Goal: Task Accomplishment & Management: Complete application form

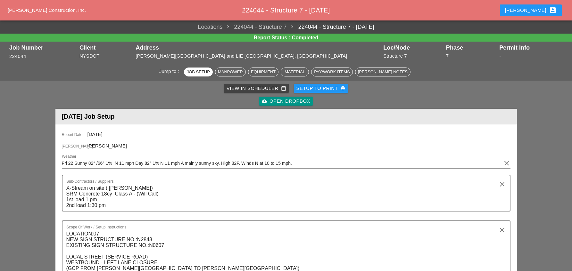
click at [245, 87] on div "View in Scheduler calendar_today" at bounding box center [257, 88] width 60 height 7
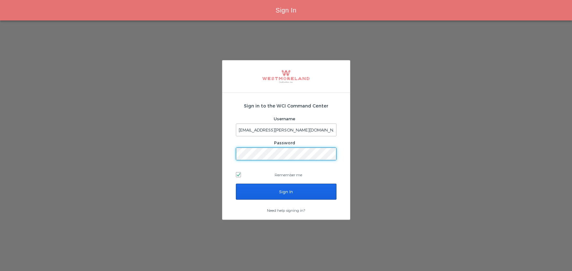
click at [285, 186] on input "Sign In" at bounding box center [286, 192] width 101 height 16
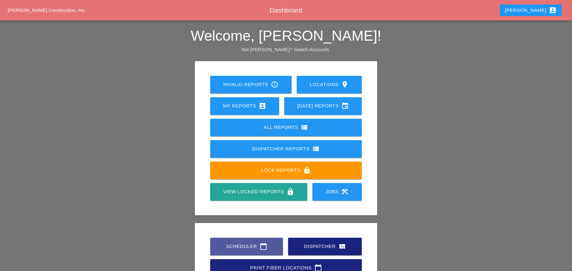
click at [255, 248] on div "Scheduler calendar_today" at bounding box center [247, 247] width 52 height 8
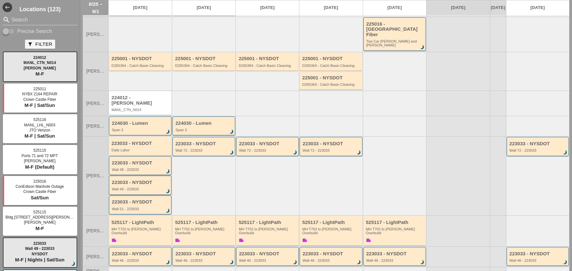
scroll to position [91, 0]
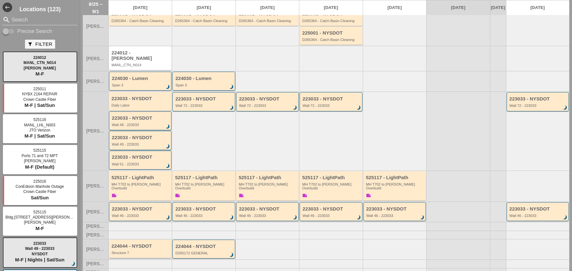
click at [153, 244] on div "224044 - NYSDOT" at bounding box center [141, 246] width 58 height 5
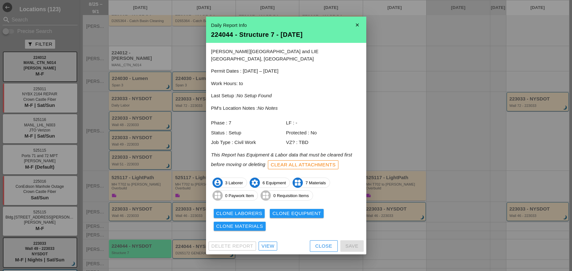
click at [272, 244] on div "View" at bounding box center [268, 246] width 13 height 7
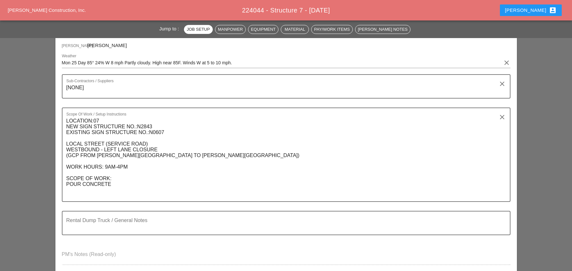
scroll to position [96, 0]
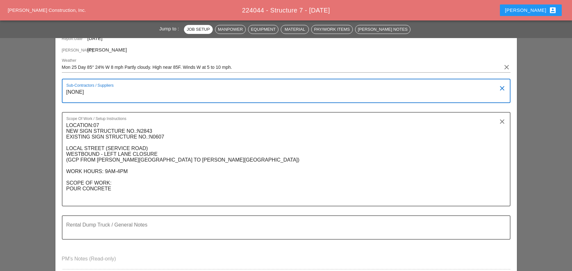
drag, startPoint x: 89, startPoint y: 89, endPoint x: 62, endPoint y: 90, distance: 26.9
click at [62, 90] on div "Sub-Contractors / Suppliers [NONE] clear" at bounding box center [286, 91] width 449 height 24
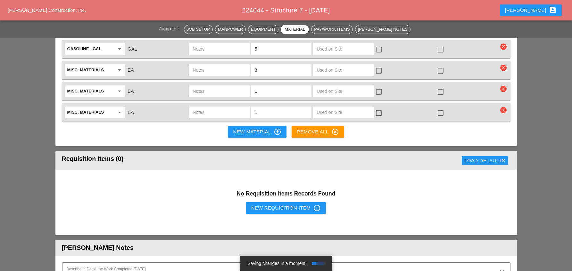
scroll to position [865, 0]
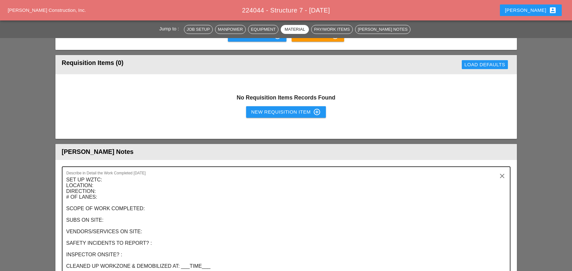
type textarea "[PERSON_NAME] on site"
click at [101, 175] on textarea "SET UP WZTC: LOCATION: DIRECTION: # OF LANES: SCOPE OF WORK COMPLETED: SUBS ON …" at bounding box center [283, 223] width 435 height 97
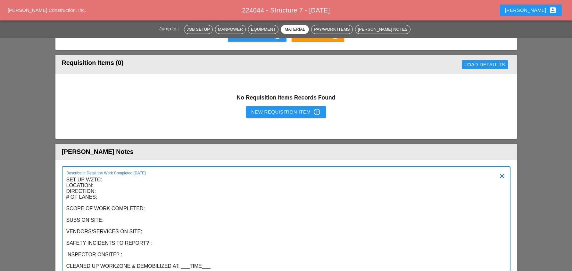
click at [105, 175] on textarea "SET UP WZTC: LOCATION: DIRECTION: # OF LANES: SCOPE OF WORK COMPLETED: SUBS ON …" at bounding box center [283, 223] width 435 height 97
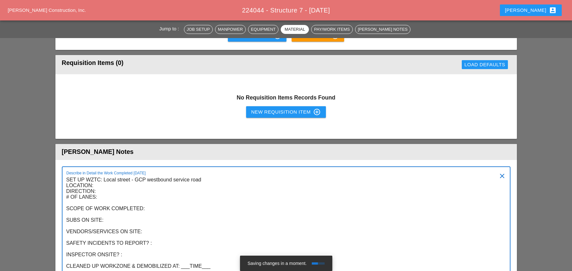
drag, startPoint x: 103, startPoint y: 168, endPoint x: 203, endPoint y: 167, distance: 99.7
click at [203, 175] on textarea "SET UP WZTC: Local street - GCP westbound service road LOCATION: DIRECTION: # O…" at bounding box center [283, 223] width 435 height 97
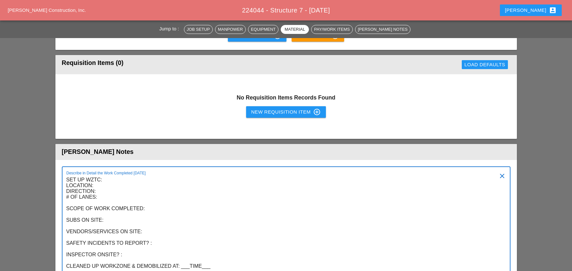
click at [100, 175] on textarea "SET UP WZTC: LOCATION: DIRECTION: # OF LANES: SCOPE OF WORK COMPLETED: SUBS ON …" at bounding box center [283, 223] width 435 height 97
paste textarea "Local street - GCP westbound service road"
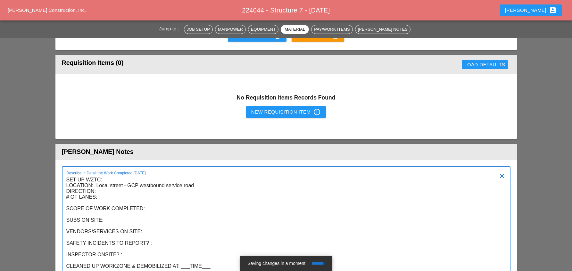
click at [101, 180] on textarea "SET UP WZTC: LOCATION: Local street - GCP westbound service road DIRECTION: # O…" at bounding box center [283, 223] width 435 height 97
click at [103, 185] on textarea "SET UP WZTC: LOCATION: Local street - GCP westbound service road DIRECTION: Wes…" at bounding box center [283, 223] width 435 height 97
click at [154, 198] on textarea "SET UP WZTC: LOCATION: Local street - GCP westbound service road DIRECTION: Wes…" at bounding box center [283, 223] width 435 height 97
click at [116, 208] on textarea "SET UP WZTC: LOCATION: Local street - GCP westbound service road DIRECTION: Wes…" at bounding box center [283, 223] width 435 height 97
click at [152, 219] on textarea "SET UP WZTC: LOCATION: Local street - GCP westbound service road DIRECTION: Wes…" at bounding box center [283, 223] width 435 height 97
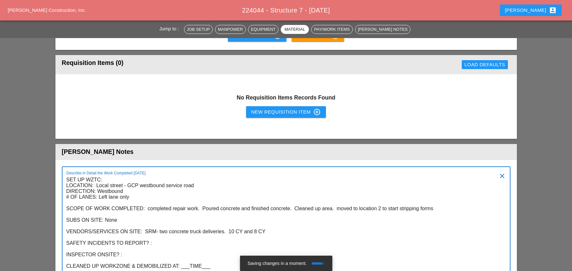
click at [158, 231] on textarea "SET UP WZTC: LOCATION: Local street - GCP westbound service road DIRECTION: Wes…" at bounding box center [283, 223] width 435 height 97
click at [127, 243] on textarea "SET UP WZTC: LOCATION: Local street - GCP westbound service road DIRECTION: Wes…" at bounding box center [283, 223] width 435 height 97
drag, startPoint x: 210, startPoint y: 256, endPoint x: 181, endPoint y: 255, distance: 28.9
click at [181, 255] on textarea "SET UP WZTC: LOCATION: Local street - GCP westbound service road DIRECTION: Wes…" at bounding box center [283, 223] width 435 height 97
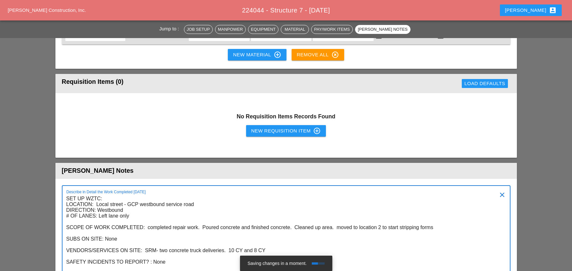
scroll to position [801, 0]
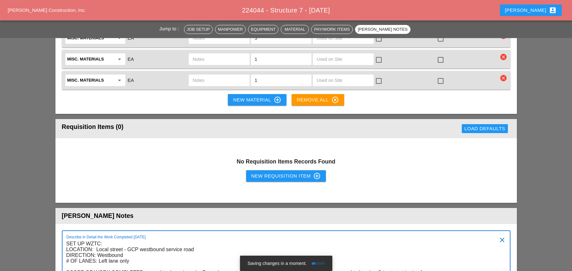
type textarea "SET UP WZTC: LOCATION: Local street - GCP westbound service road DIRECTION: Wes…"
click at [275, 172] on div "New Requisition Item control_point" at bounding box center [286, 176] width 70 height 8
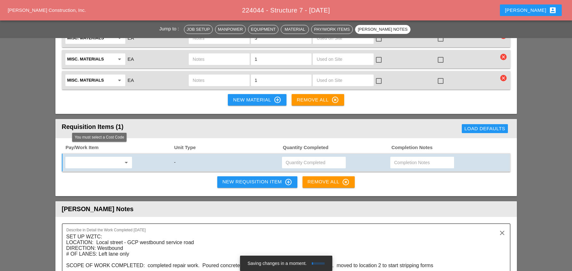
click at [109, 158] on input "text" at bounding box center [94, 163] width 54 height 10
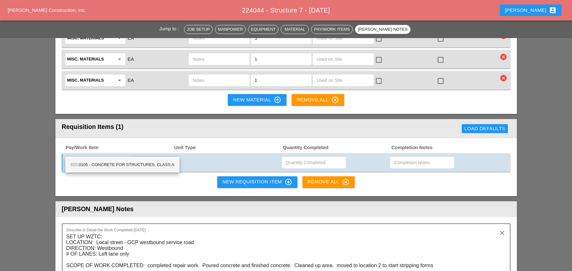
drag, startPoint x: 120, startPoint y: 164, endPoint x: 125, endPoint y: 163, distance: 5.5
click at [120, 164] on div "555. 0105 - CONCRETE FOR STRUCTURES, CLASS A" at bounding box center [123, 165] width 104 height 8
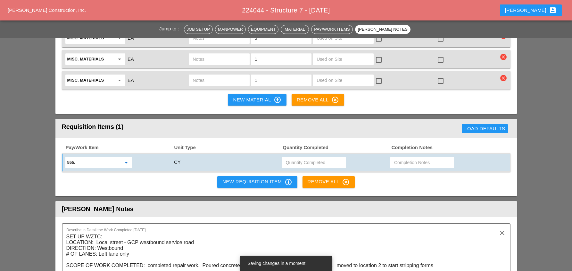
type input "555.0105 - CONCRETE FOR STRUCTURES, CLASS A"
click at [301, 158] on input "text" at bounding box center [314, 163] width 56 height 10
type input "16"
click at [406, 158] on input "text" at bounding box center [422, 163] width 56 height 10
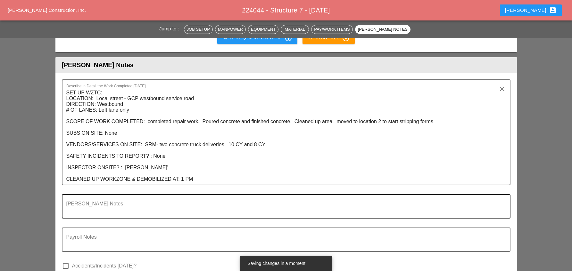
scroll to position [897, 0]
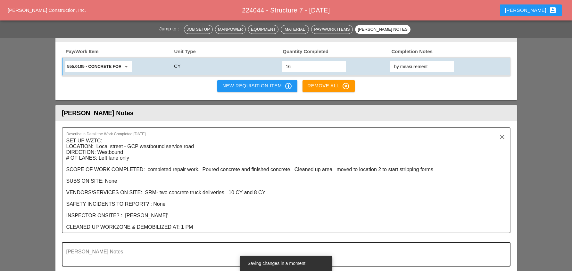
type input "by measurement"
click at [129, 251] on textarea "Foreman's Notes" at bounding box center [283, 258] width 435 height 15
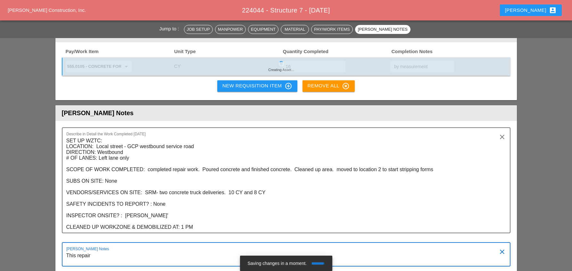
type textarea "This repair"
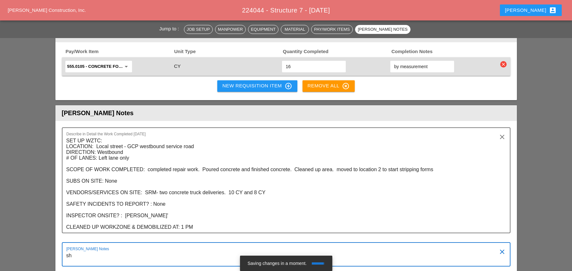
type textarea "s"
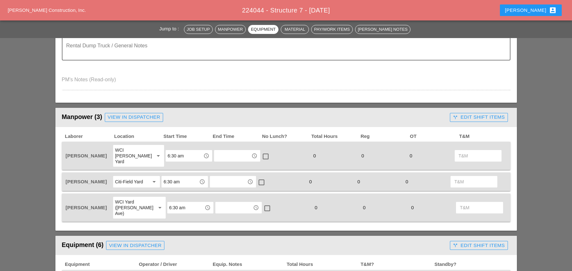
scroll to position [256, 0]
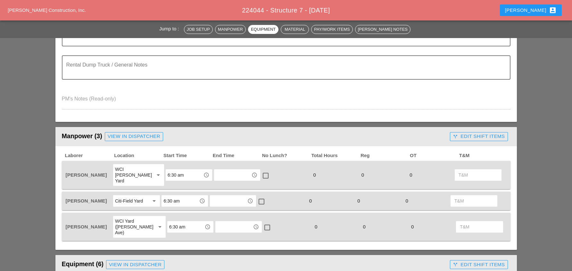
type textarea "This repair will free up the shaft money for location 7"
click at [228, 171] on input "text" at bounding box center [232, 175] width 33 height 10
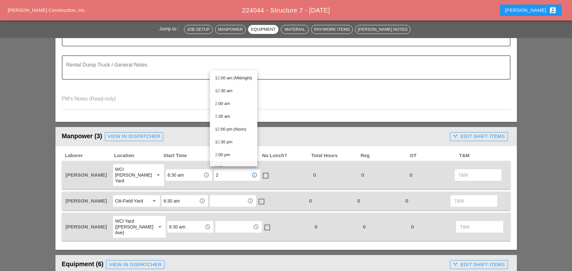
scroll to position [9, 0]
click at [225, 158] on div "2 :30 pm" at bounding box center [233, 159] width 37 height 8
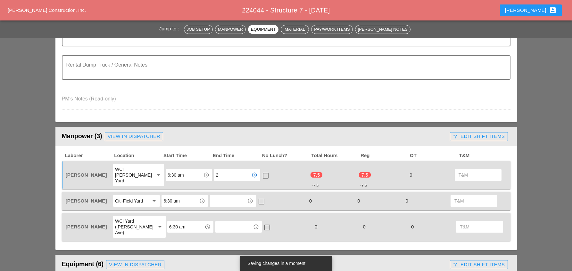
type input "2:30 pm"
click at [262, 173] on div at bounding box center [265, 176] width 11 height 11
click at [230, 197] on input "text" at bounding box center [228, 201] width 33 height 10
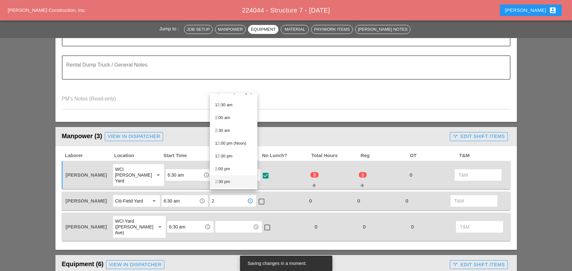
click at [227, 182] on div "2 :30 pm" at bounding box center [233, 182] width 37 height 8
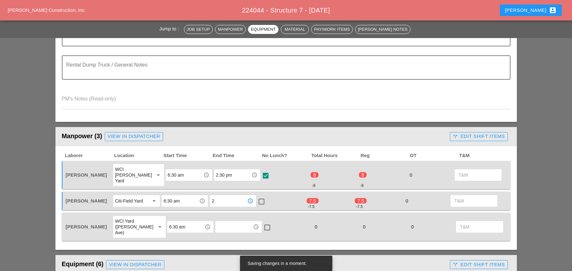
type input "2:30 pm"
click at [260, 196] on div at bounding box center [261, 201] width 11 height 11
click at [237, 222] on input "text" at bounding box center [233, 227] width 33 height 10
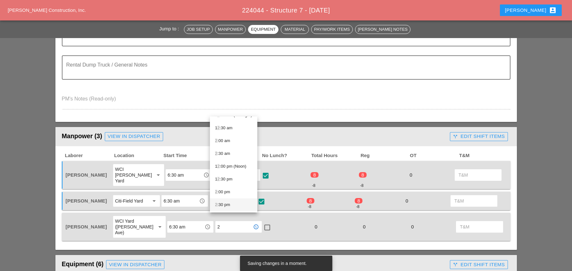
click at [224, 205] on div "2 :30 pm" at bounding box center [233, 205] width 37 height 8
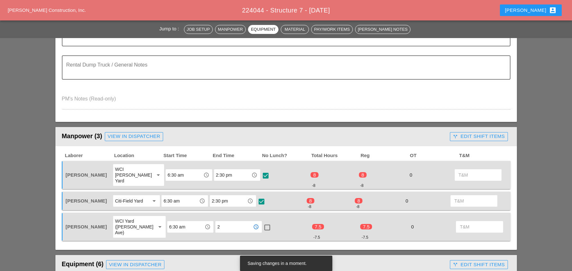
type input "2:30 pm"
click at [262, 222] on div at bounding box center [267, 227] width 11 height 11
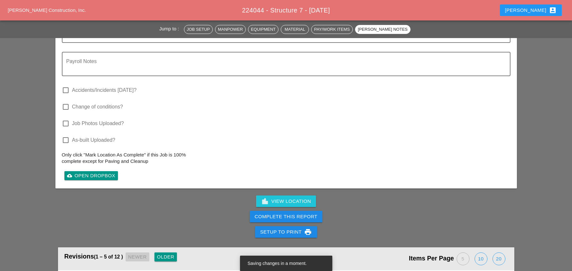
scroll to position [1122, 0]
click at [268, 213] on div "Complete This Report" at bounding box center [286, 216] width 63 height 7
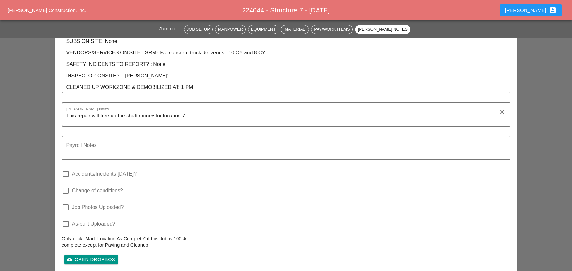
scroll to position [1122, 0]
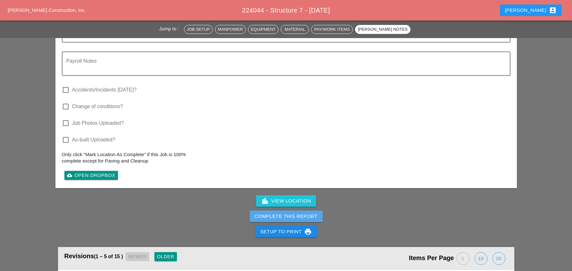
click at [282, 213] on div "Complete This Report" at bounding box center [286, 216] width 63 height 7
